Goal: Information Seeking & Learning: Learn about a topic

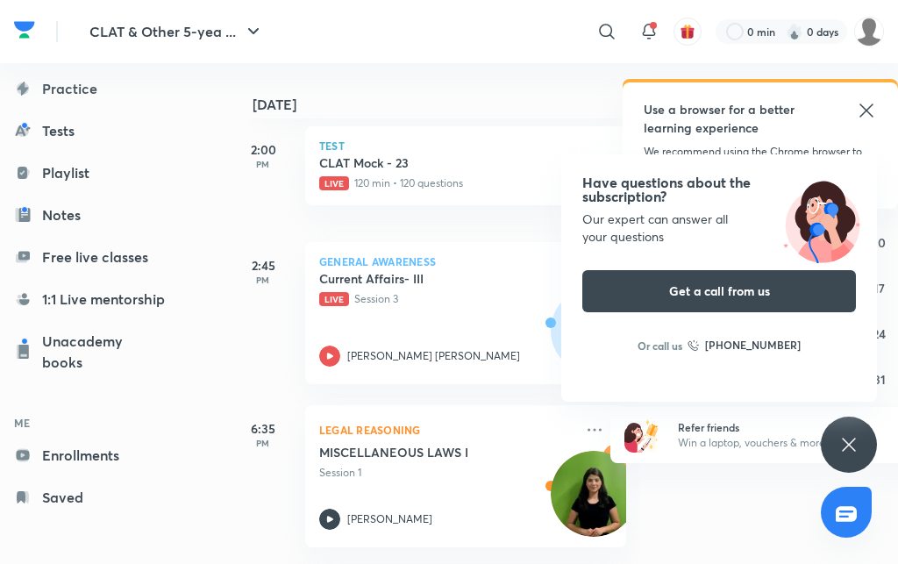
scroll to position [0, 11]
click at [418, 279] on h5 "Current Affairs- III" at bounding box center [418, 279] width 218 height 18
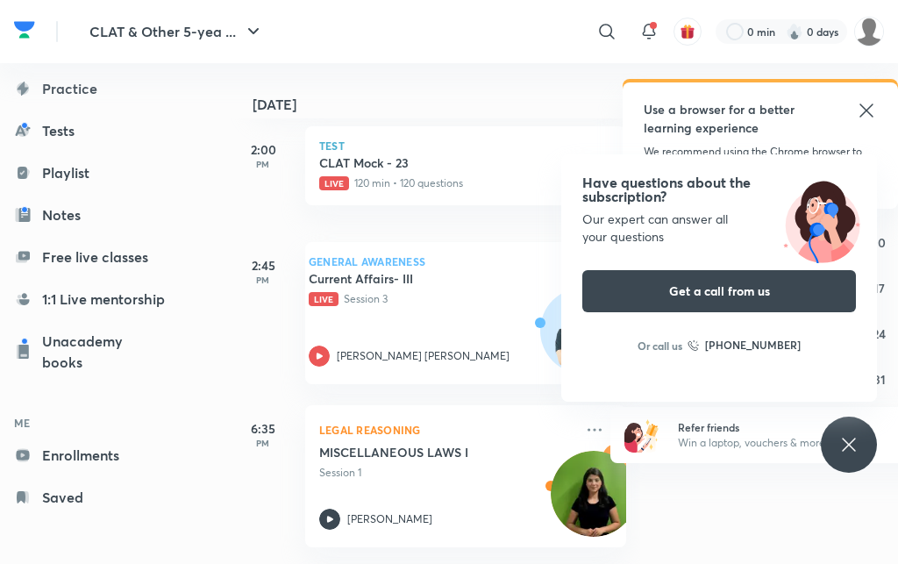
click at [457, 313] on div "General Awareness Current Affairs- III Live Session 3 [PERSON_NAME] [PERSON_NAM…" at bounding box center [465, 313] width 321 height 142
click at [446, 261] on p "General Awareness" at bounding box center [455, 261] width 293 height 11
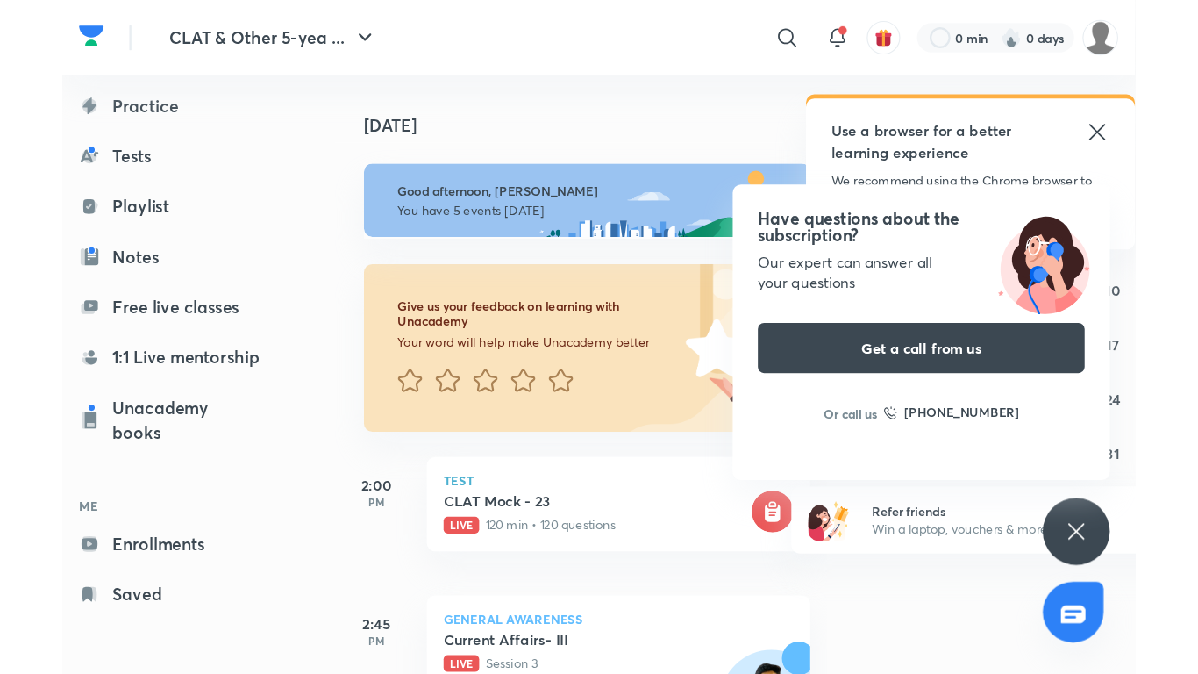
scroll to position [256, 0]
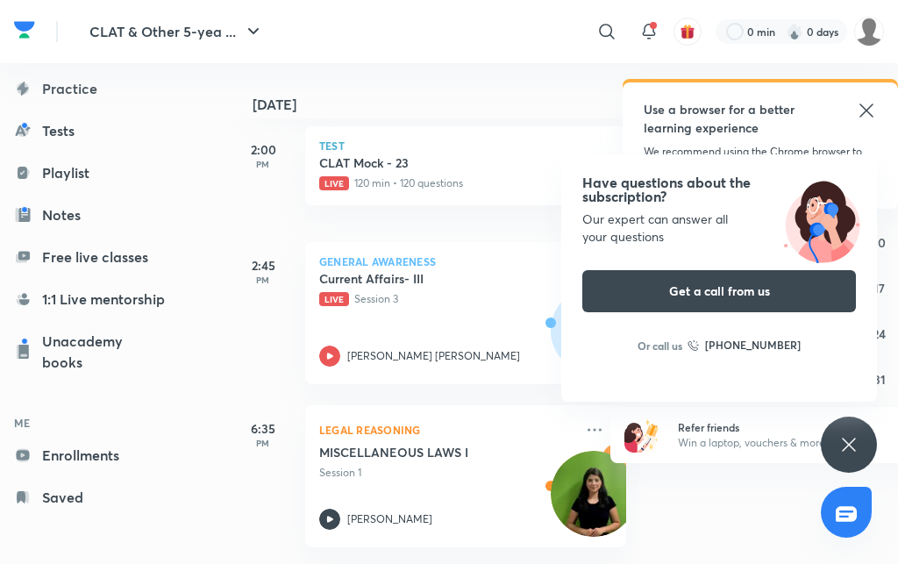
click at [457, 261] on p "General Awareness" at bounding box center [465, 261] width 293 height 11
click at [263, 280] on p "PM" at bounding box center [263, 280] width 70 height 11
click at [457, 261] on p "General Awareness" at bounding box center [465, 261] width 293 height 11
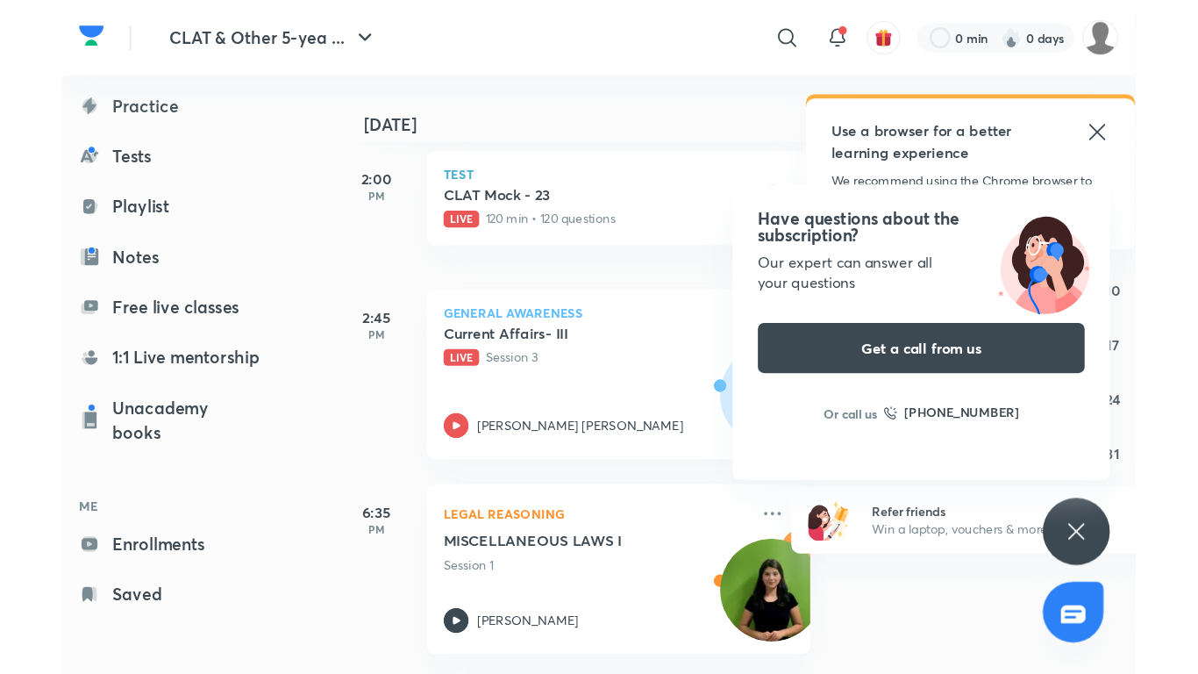
scroll to position [32, 0]
